Goal: Task Accomplishment & Management: Use online tool/utility

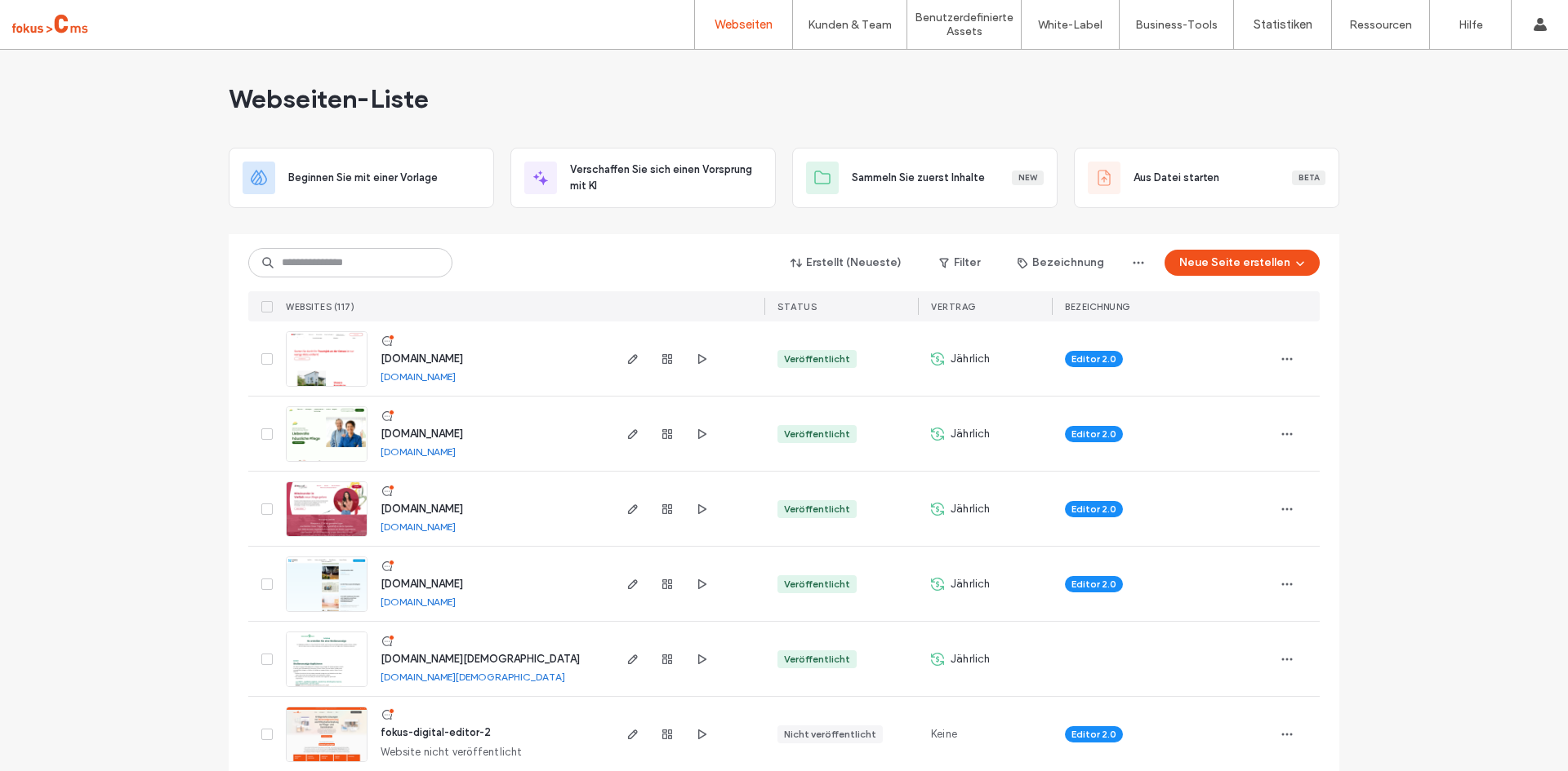
scroll to position [1890, 0]
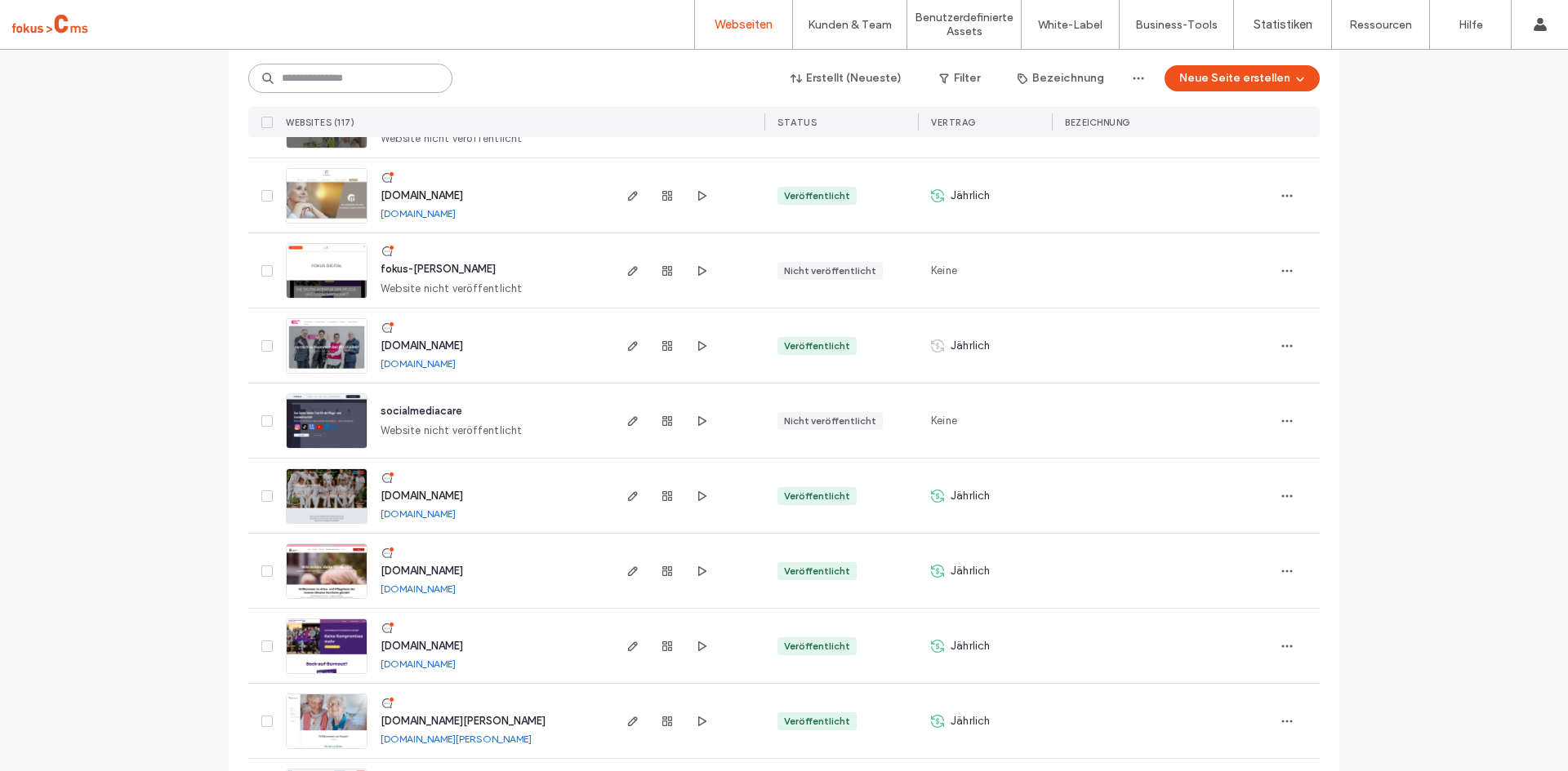
click at [318, 72] on input at bounding box center [350, 78] width 204 height 30
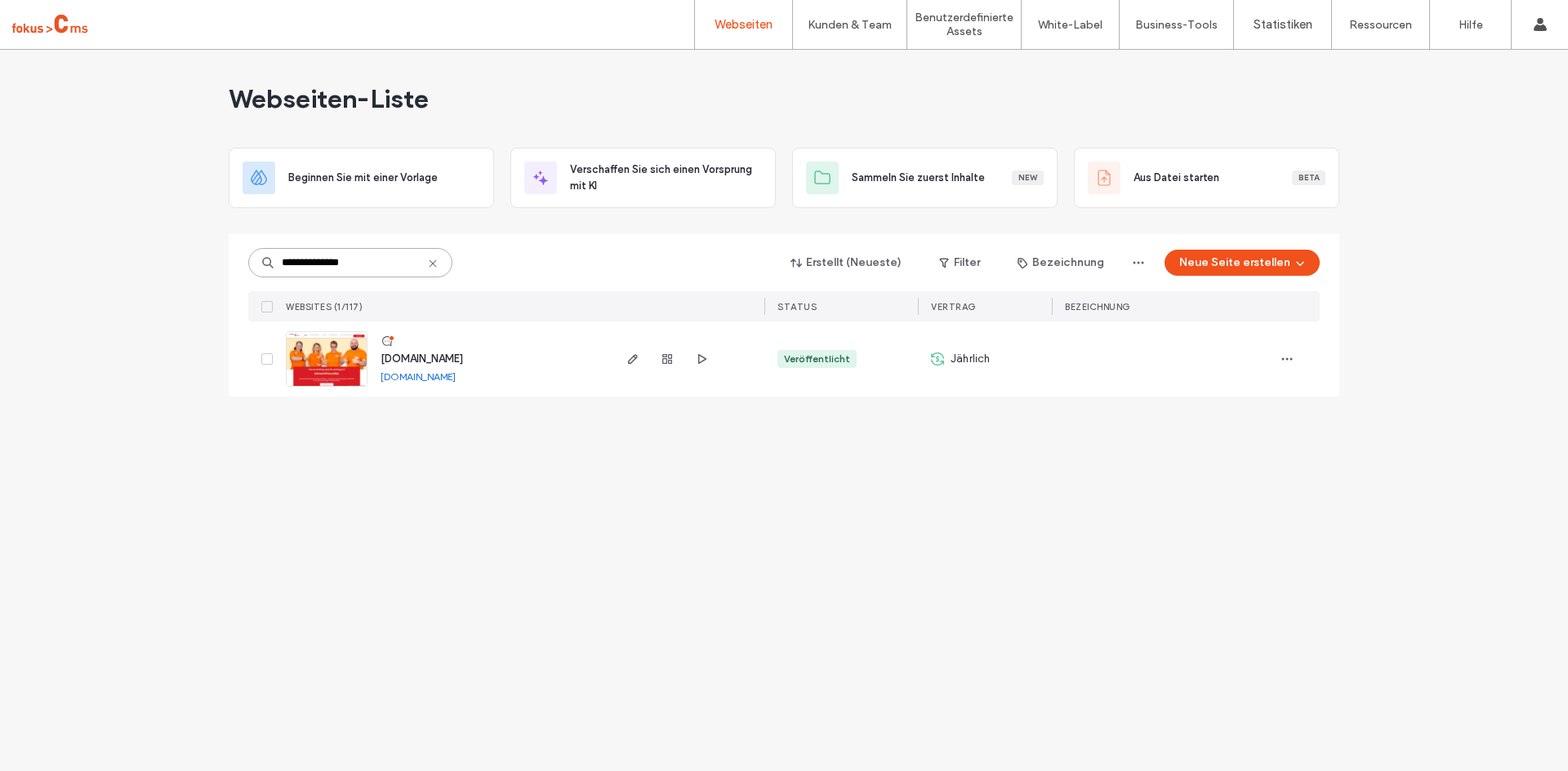
scroll to position [0, 0]
type input "**********"
click at [428, 358] on span "[DOMAIN_NAME]" at bounding box center [422, 358] width 82 height 12
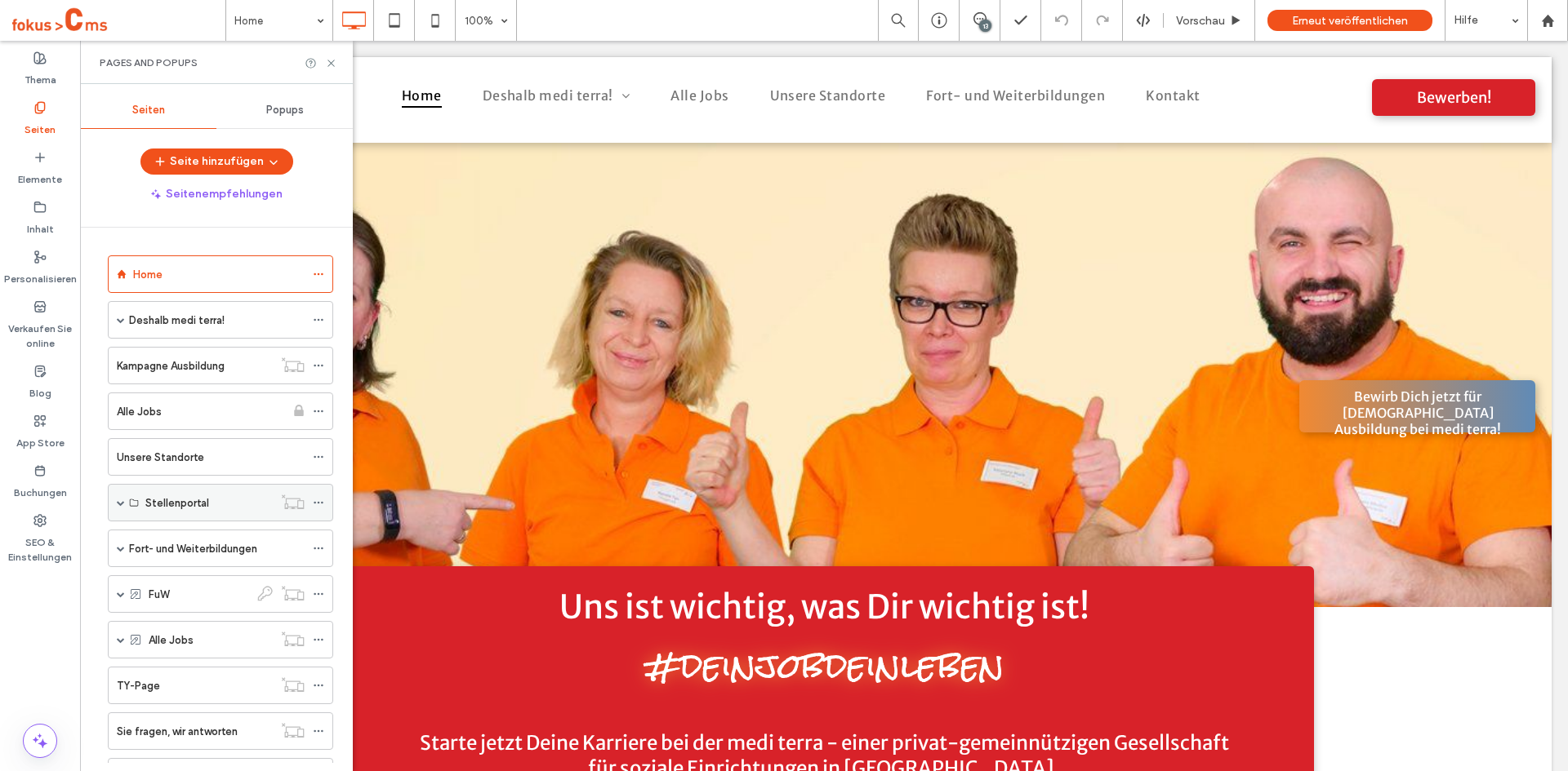
click at [119, 506] on span at bounding box center [121, 502] width 8 height 8
click at [192, 723] on div "Südstadt" at bounding box center [188, 728] width 87 height 17
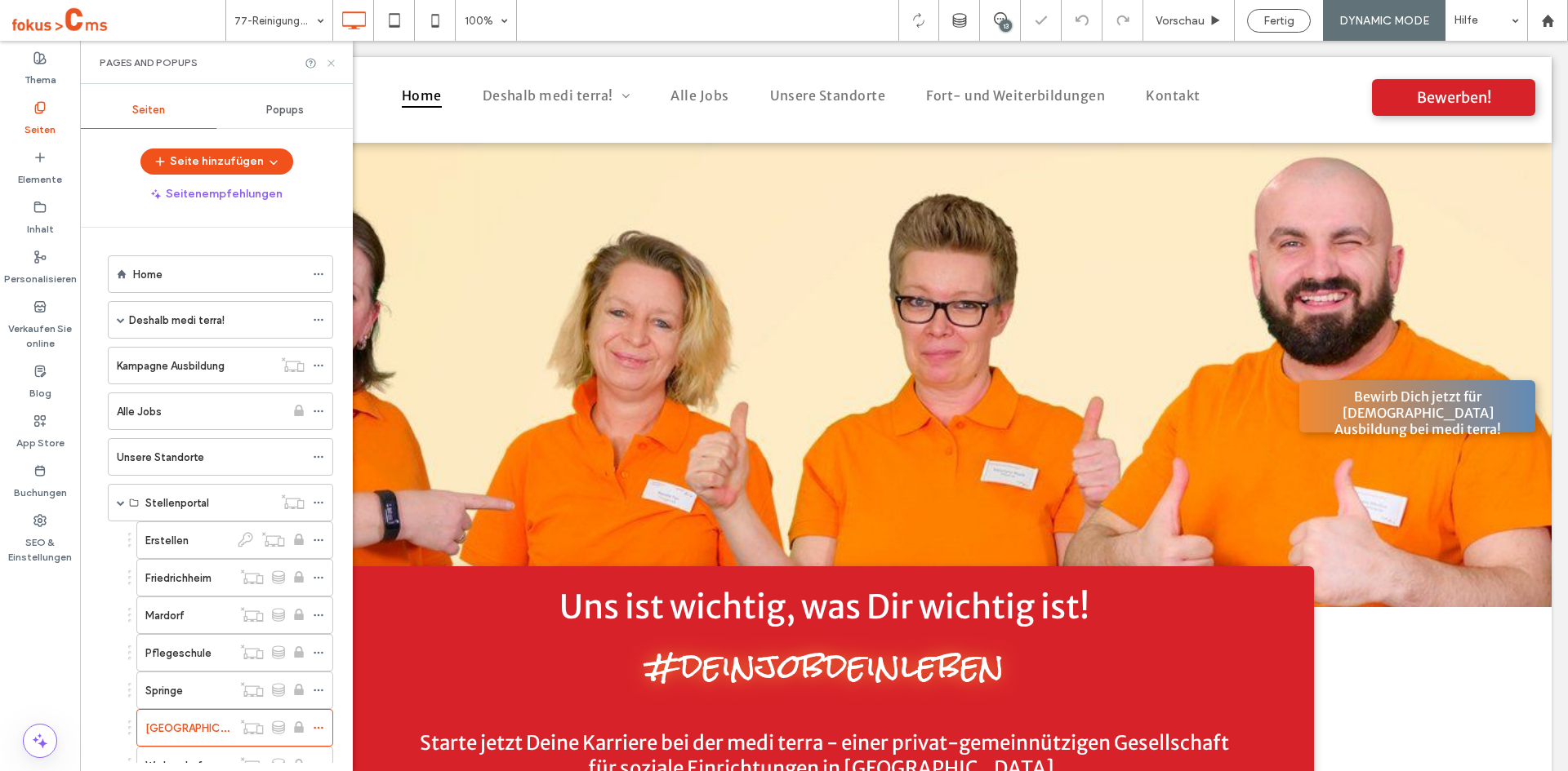
click at [331, 63] on use at bounding box center [330, 63] width 7 height 7
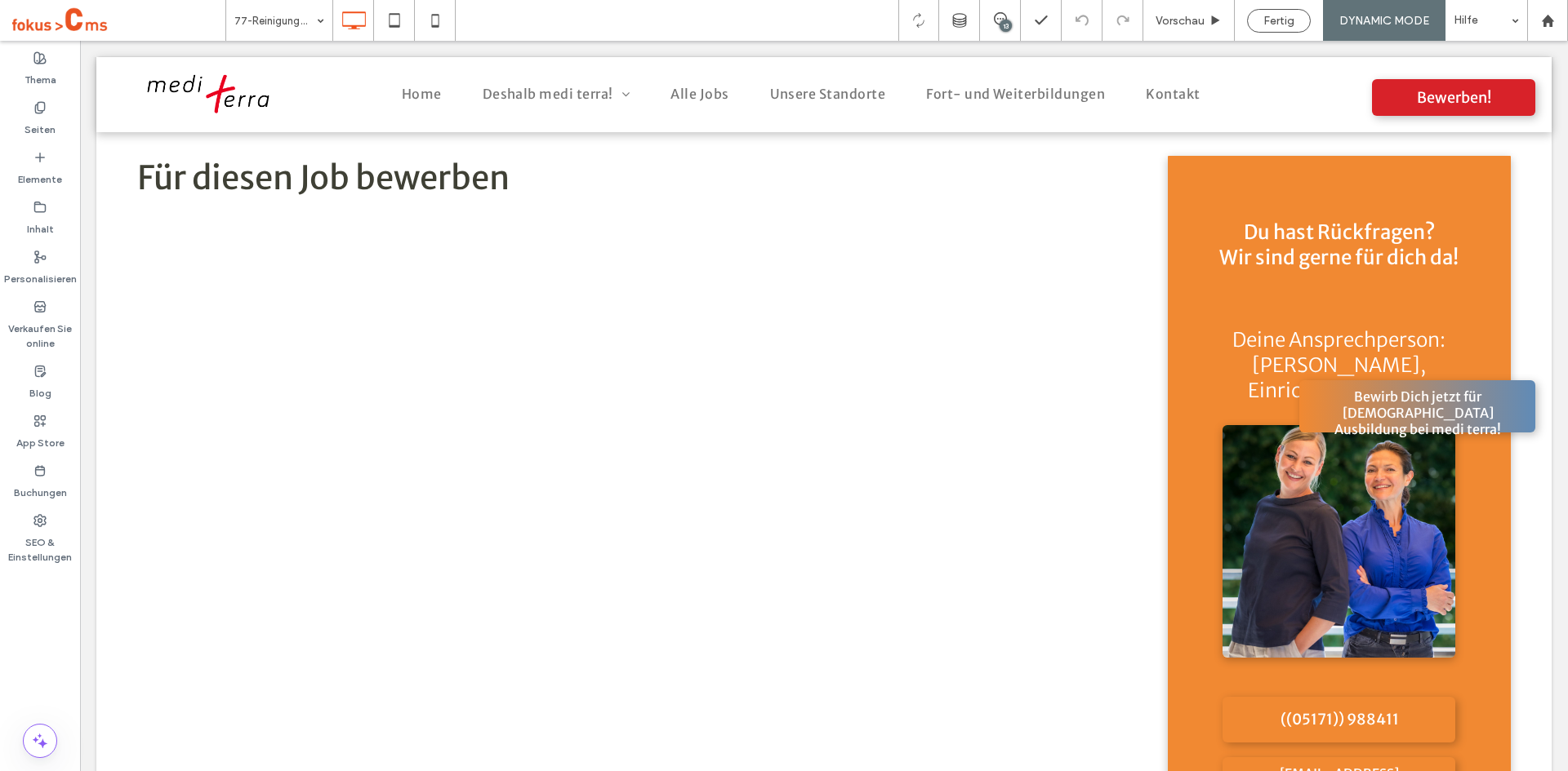
scroll to position [5988, 0]
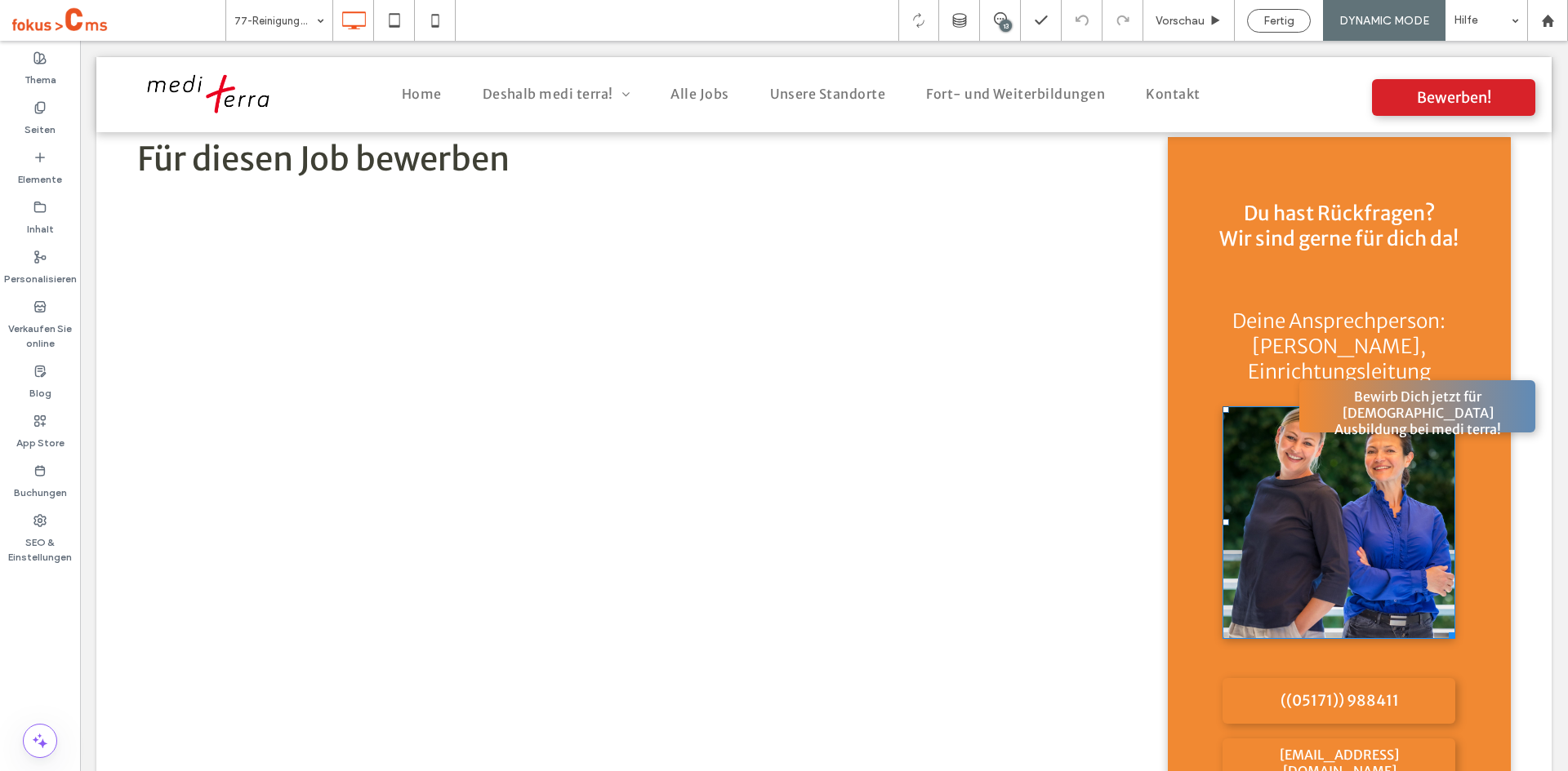
click at [1303, 474] on img at bounding box center [1338, 522] width 232 height 232
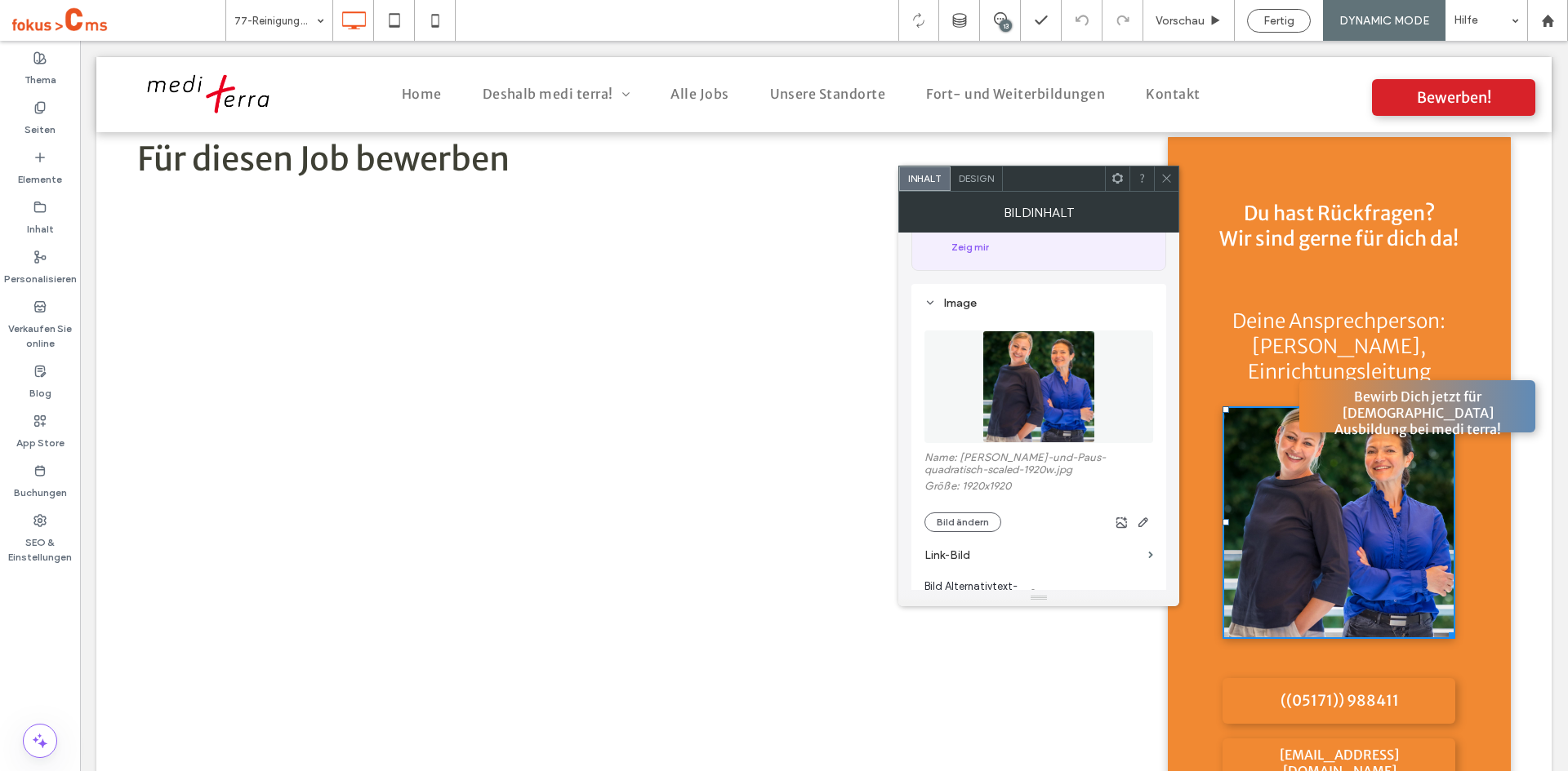
scroll to position [110, 0]
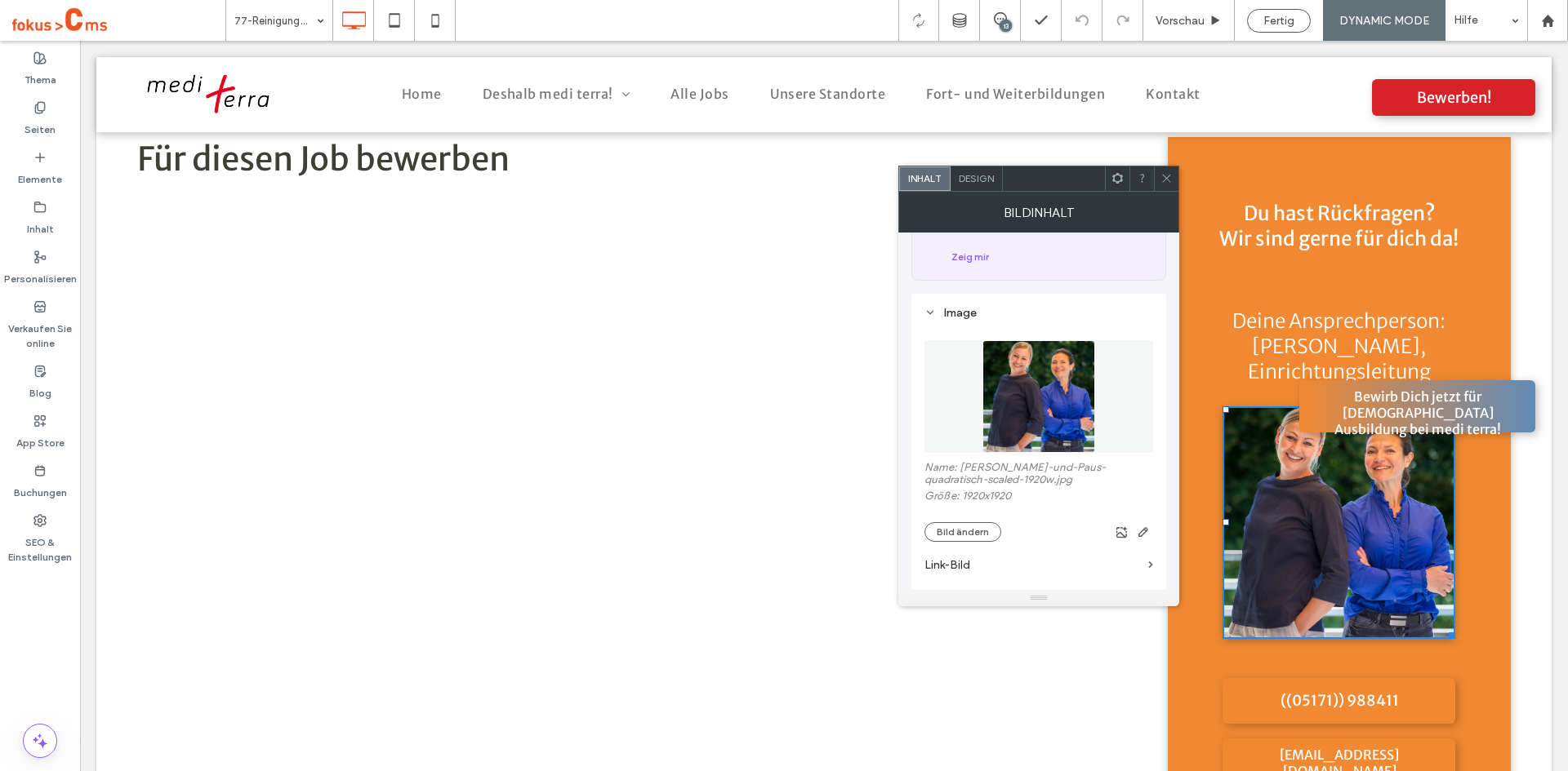
click at [1046, 404] on img at bounding box center [1038, 396] width 113 height 113
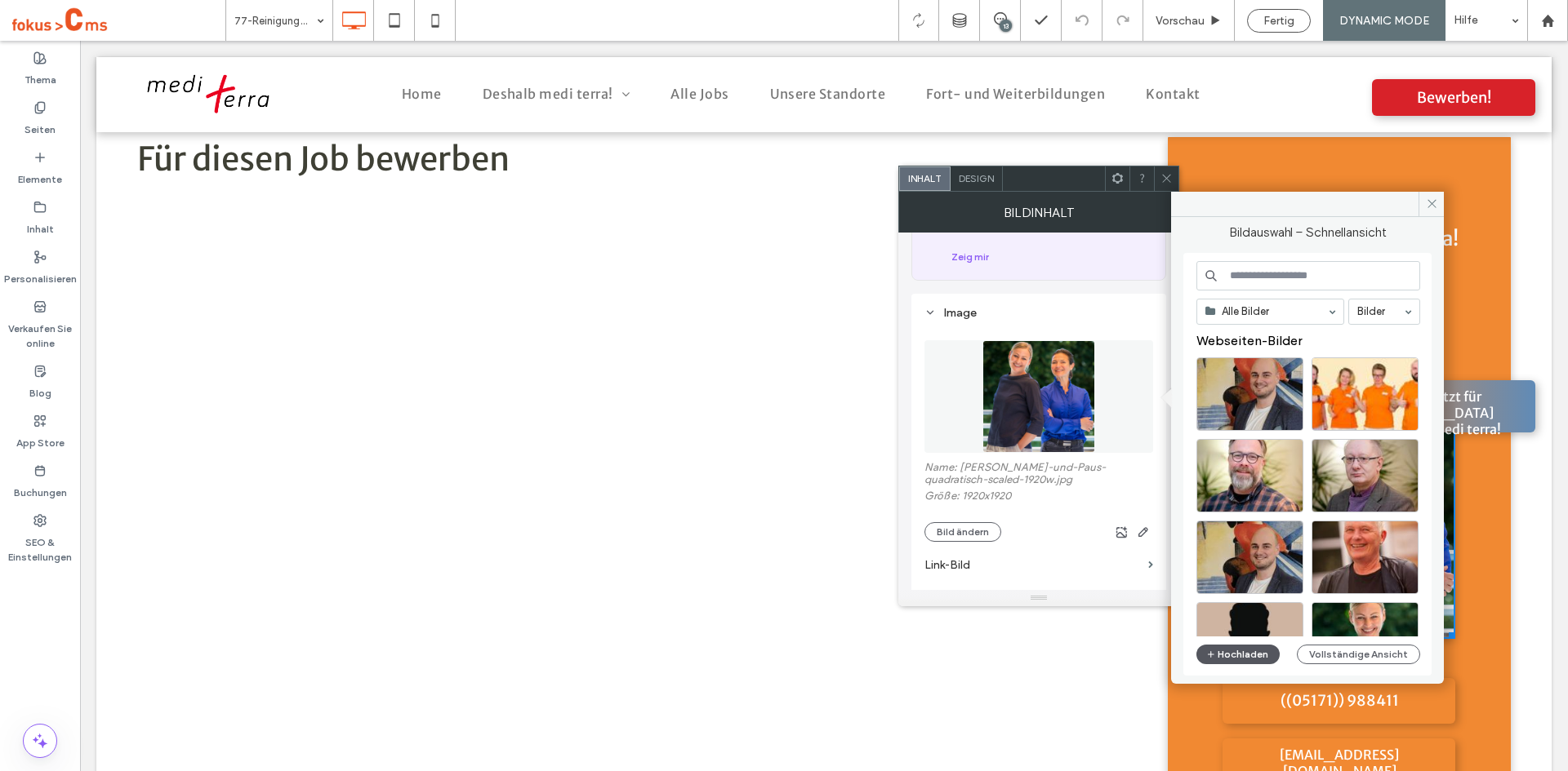
click at [1231, 661] on button "Hochladen" at bounding box center [1238, 655] width 83 height 20
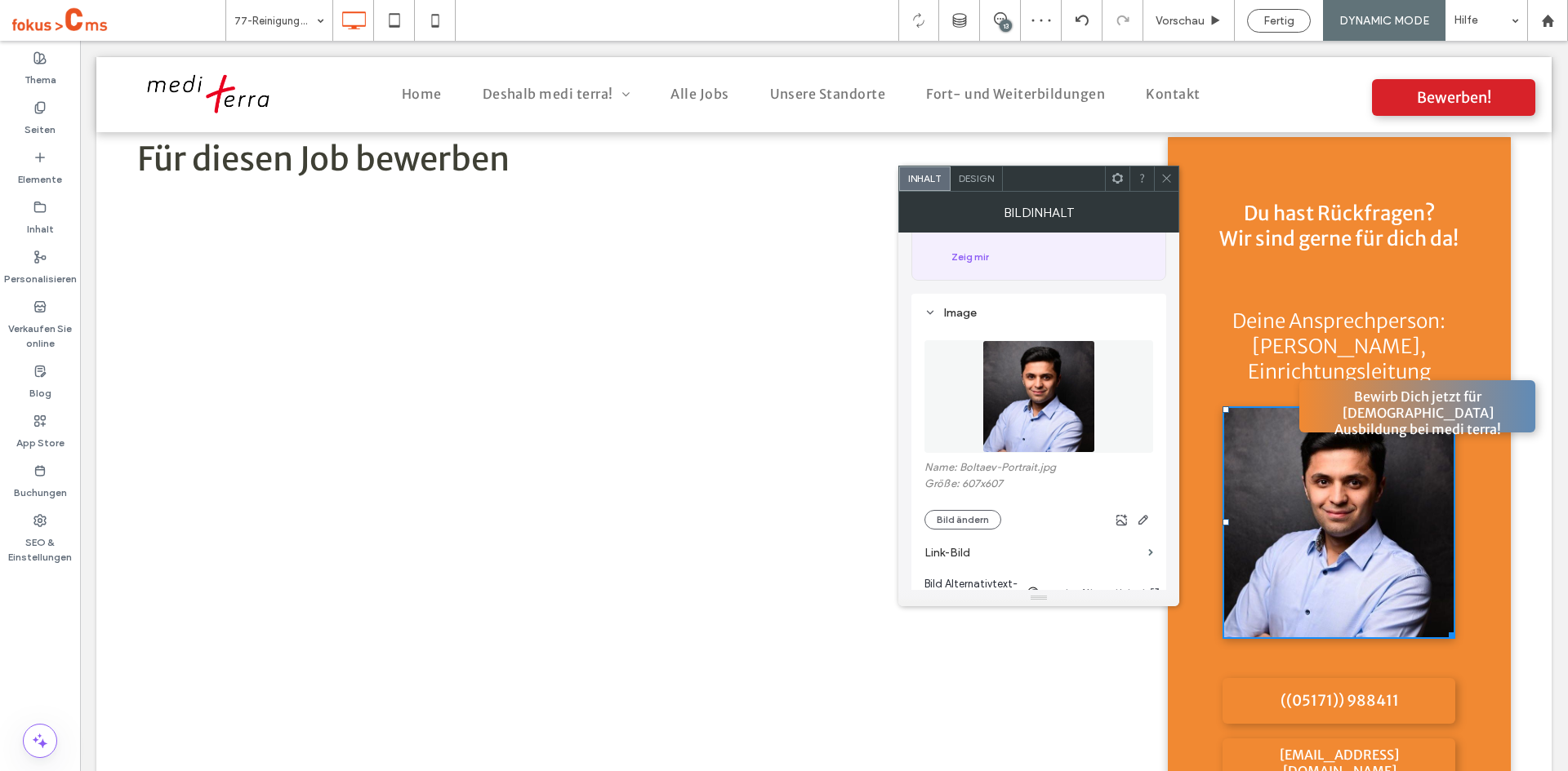
drag, startPoint x: 1171, startPoint y: 179, endPoint x: 1142, endPoint y: 185, distance: 29.6
click at [1170, 180] on icon at bounding box center [1166, 178] width 12 height 12
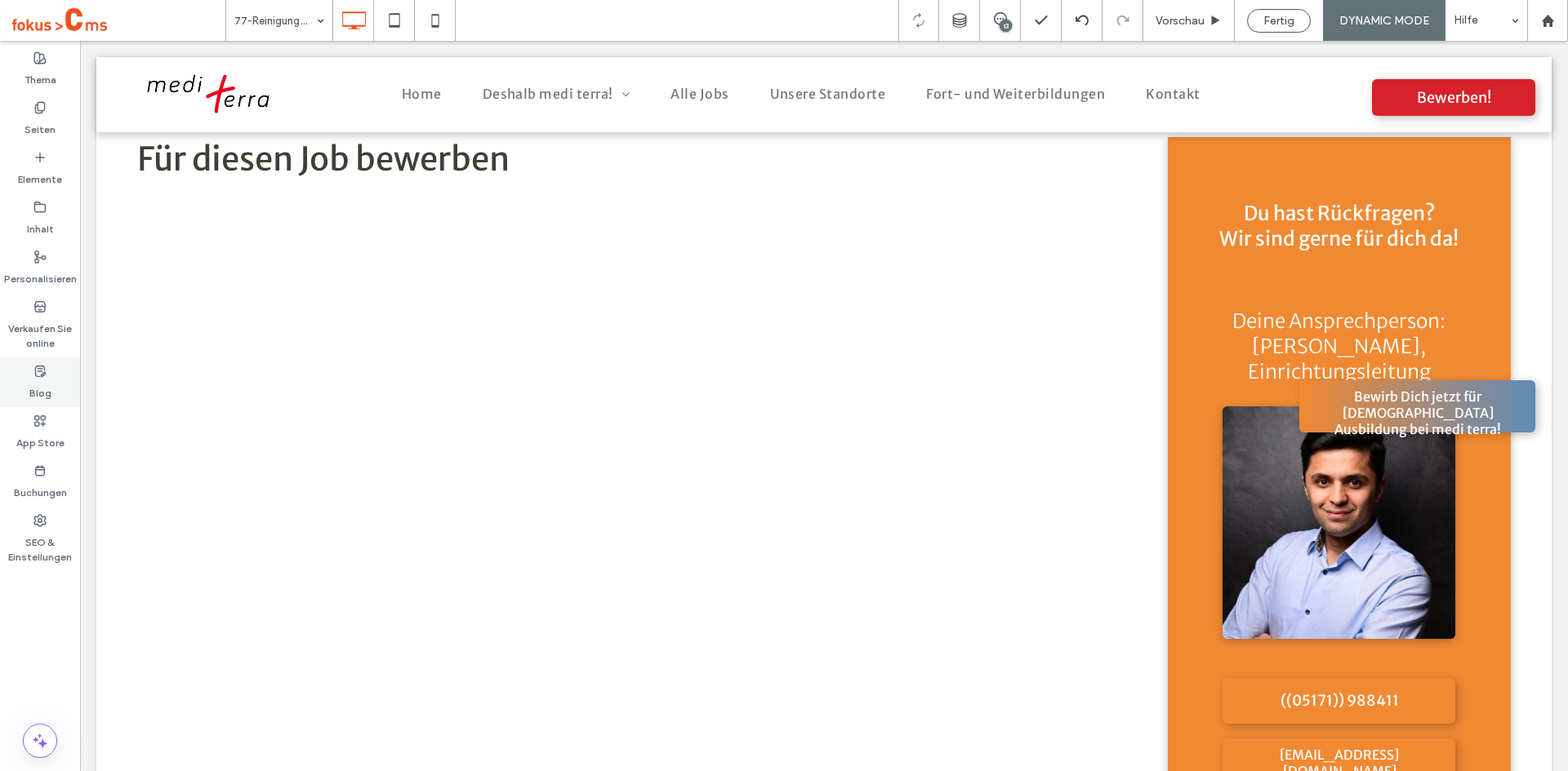
drag, startPoint x: 32, startPoint y: 219, endPoint x: 56, endPoint y: 379, distance: 161.8
click at [32, 219] on label "Inhalt" at bounding box center [40, 226] width 27 height 23
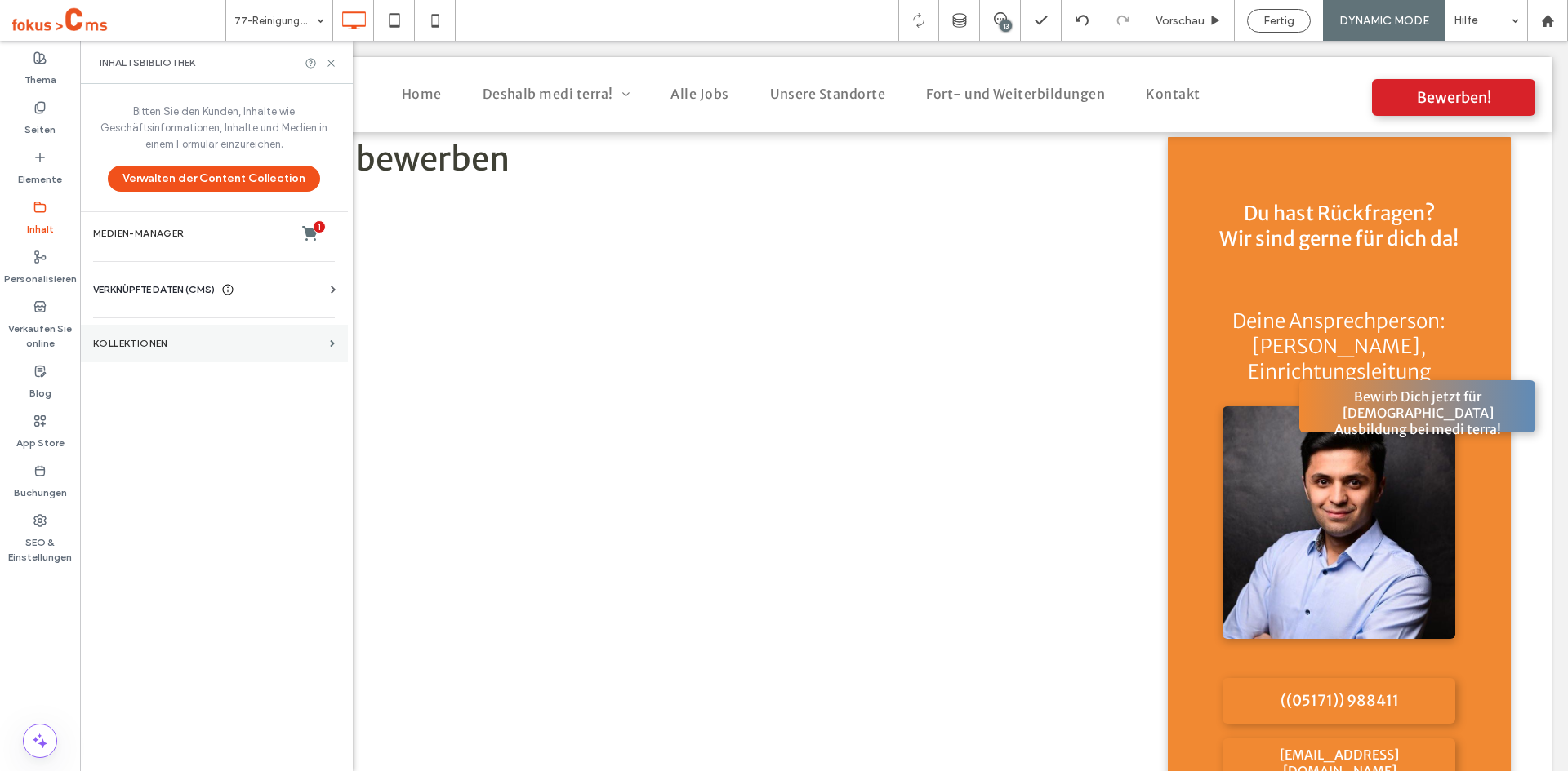
click at [197, 339] on label "KOLLEKTIONEN" at bounding box center [208, 343] width 230 height 12
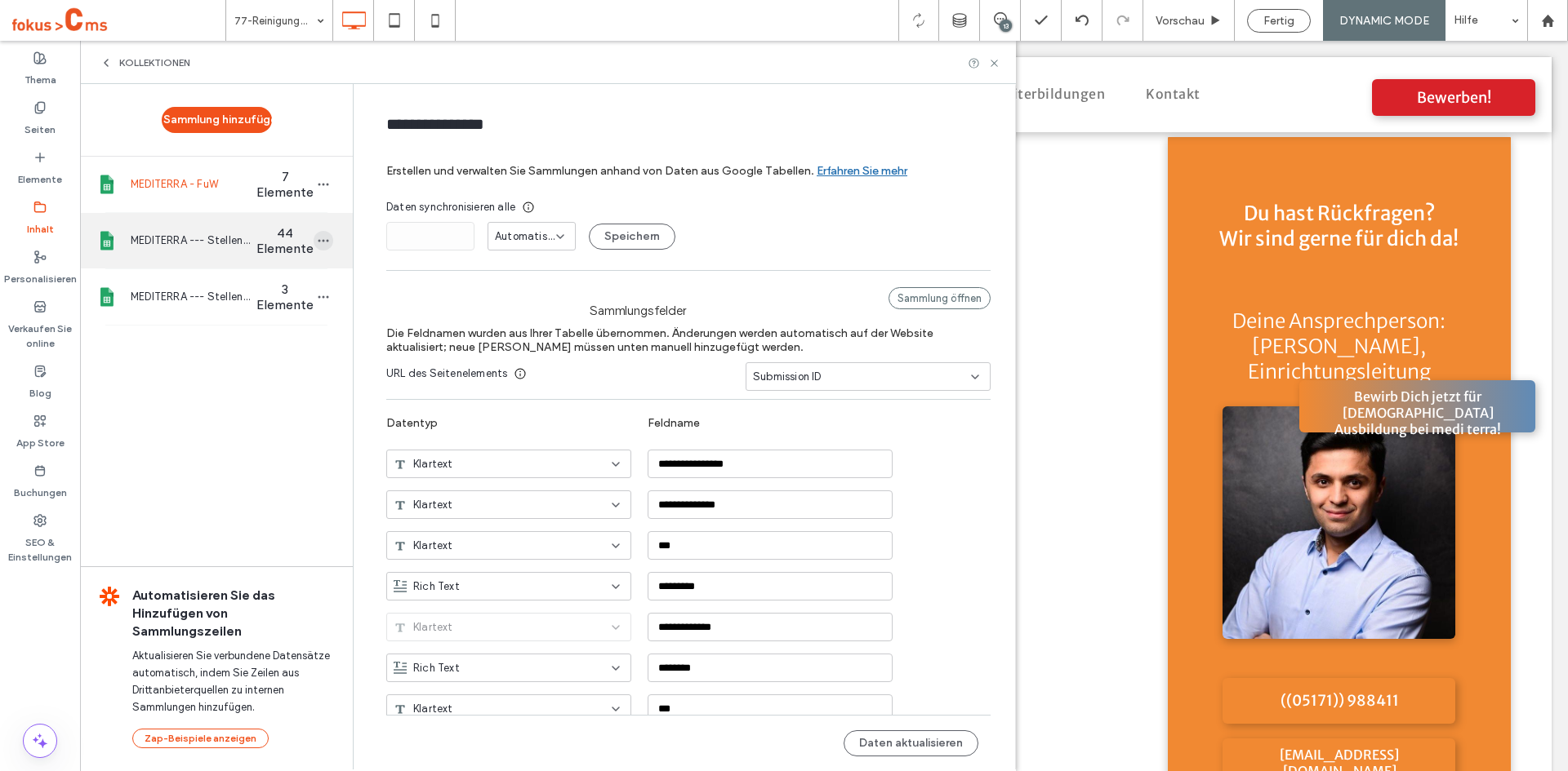
click at [316, 236] on icon "button" at bounding box center [323, 241] width 13 height 13
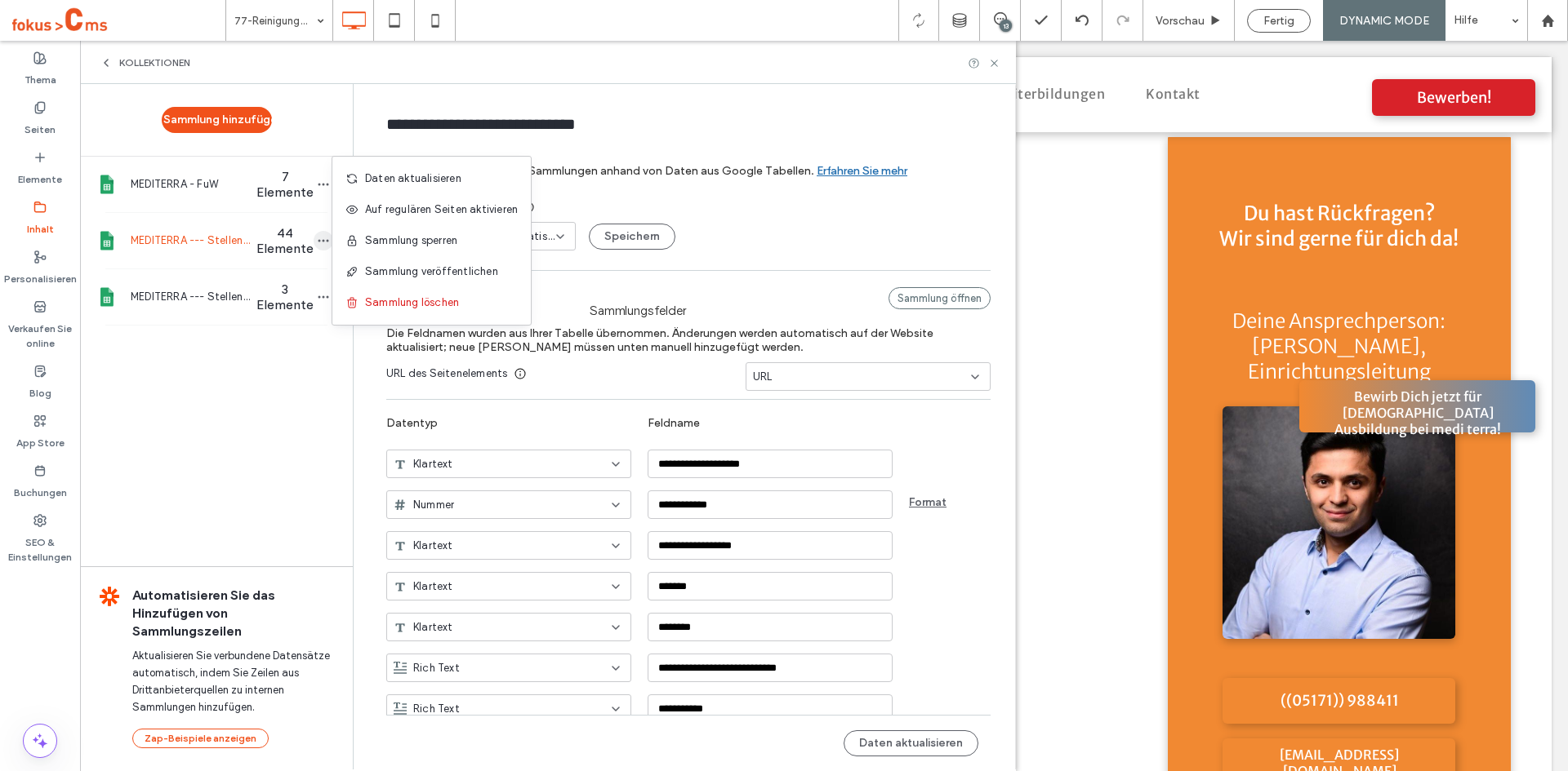
type input "**********"
click at [376, 185] on span "Daten aktualisieren" at bounding box center [413, 179] width 96 height 16
click at [993, 66] on icon at bounding box center [994, 63] width 12 height 12
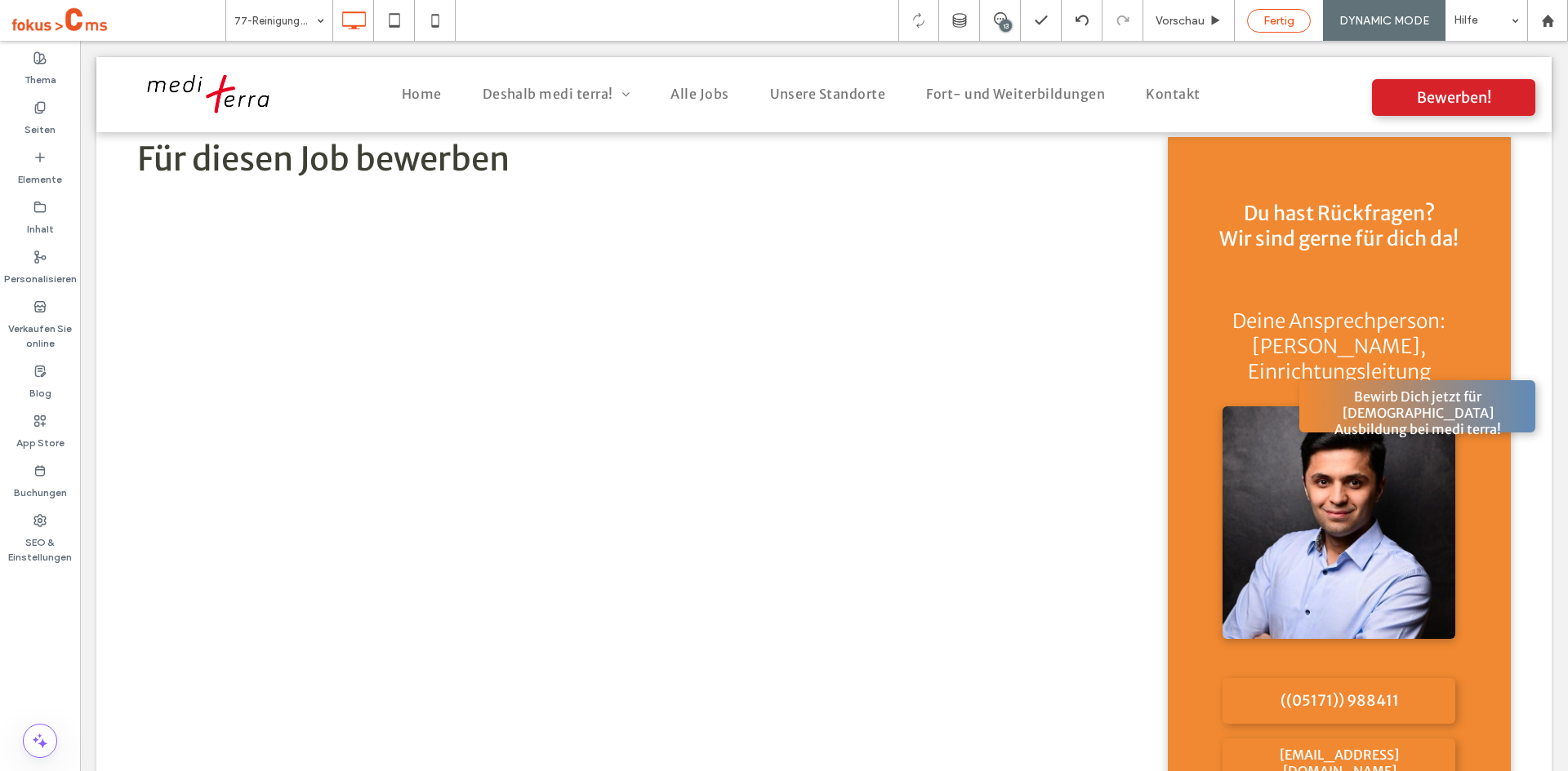
click at [1267, 22] on span "Fertig" at bounding box center [1279, 21] width 31 height 14
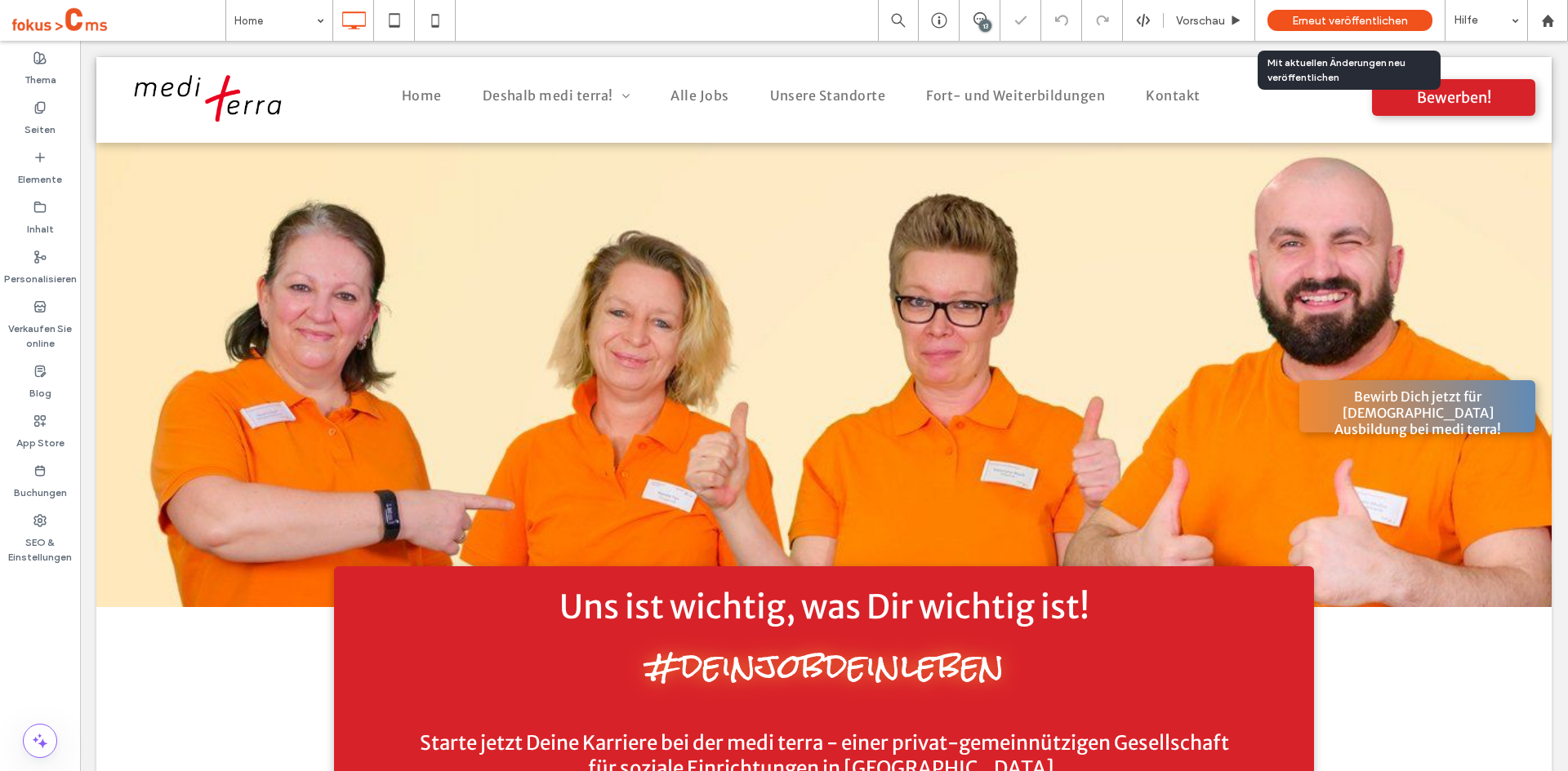
click at [1339, 21] on span "Erneut veröffentlichen" at bounding box center [1350, 21] width 116 height 14
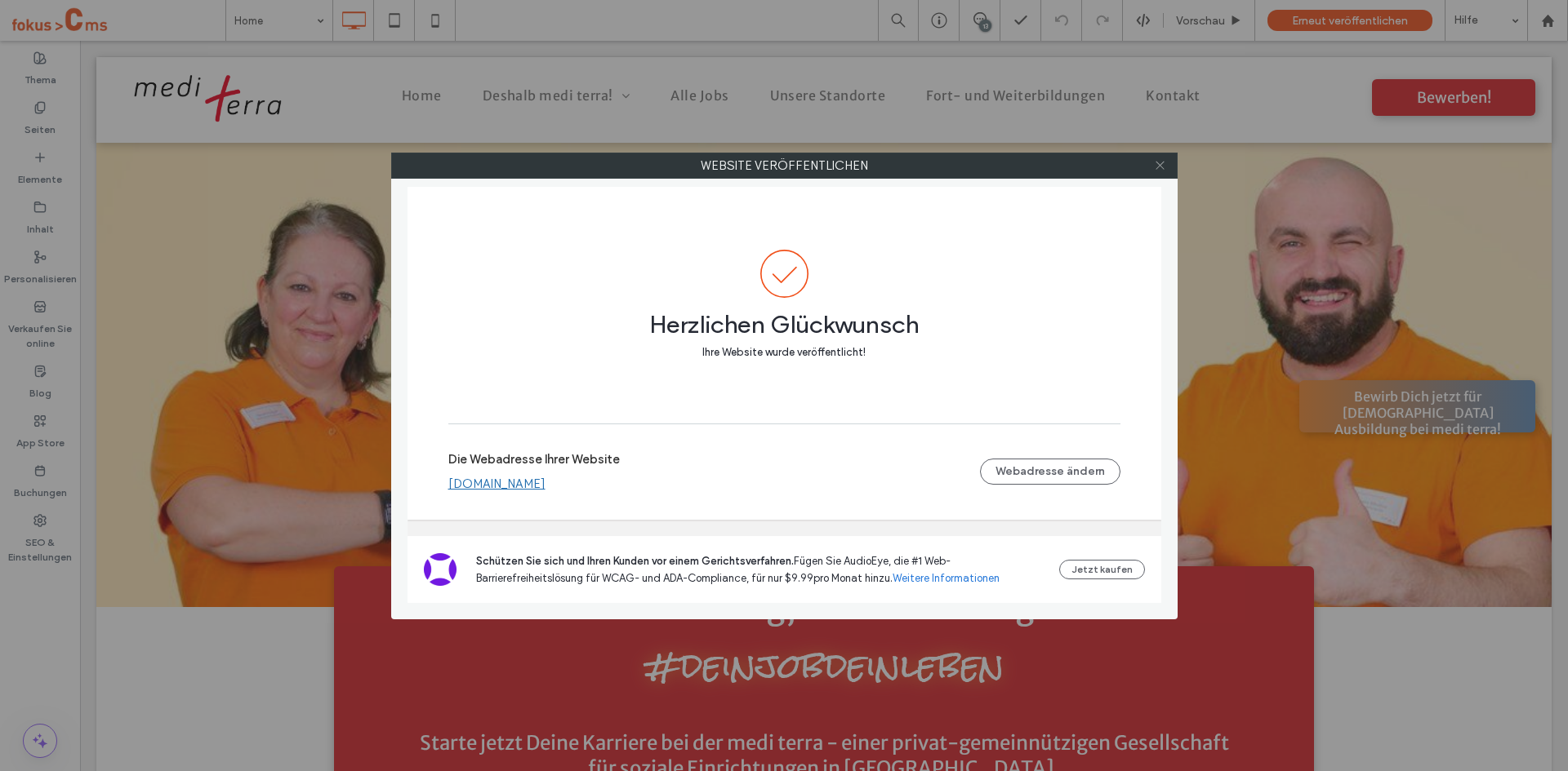
click at [1157, 165] on icon at bounding box center [1159, 165] width 12 height 12
